Goal: Task Accomplishment & Management: Manage account settings

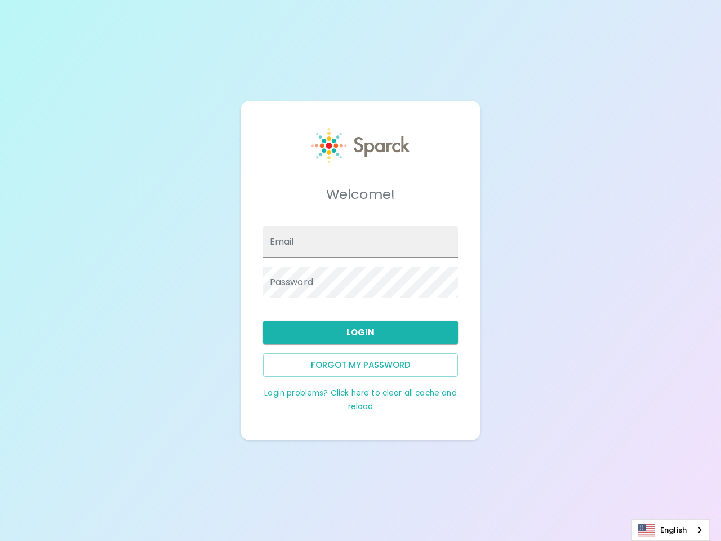
click at [361, 242] on input "Email" at bounding box center [361, 242] width 196 height 32
click at [361, 333] on button "Login" at bounding box center [361, 333] width 196 height 24
click at [361, 365] on button "Forgot my password" at bounding box center [361, 365] width 196 height 24
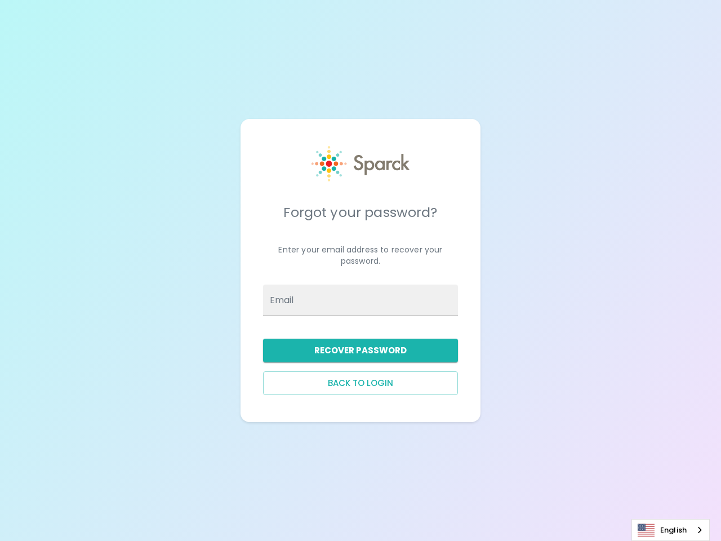
click at [360, 400] on div "Forgot your password? Enter your email address to recover your password. Email …" at bounding box center [361, 270] width 214 height 277
click at [671, 530] on link "English" at bounding box center [670, 530] width 77 height 21
